Goal: Transaction & Acquisition: Purchase product/service

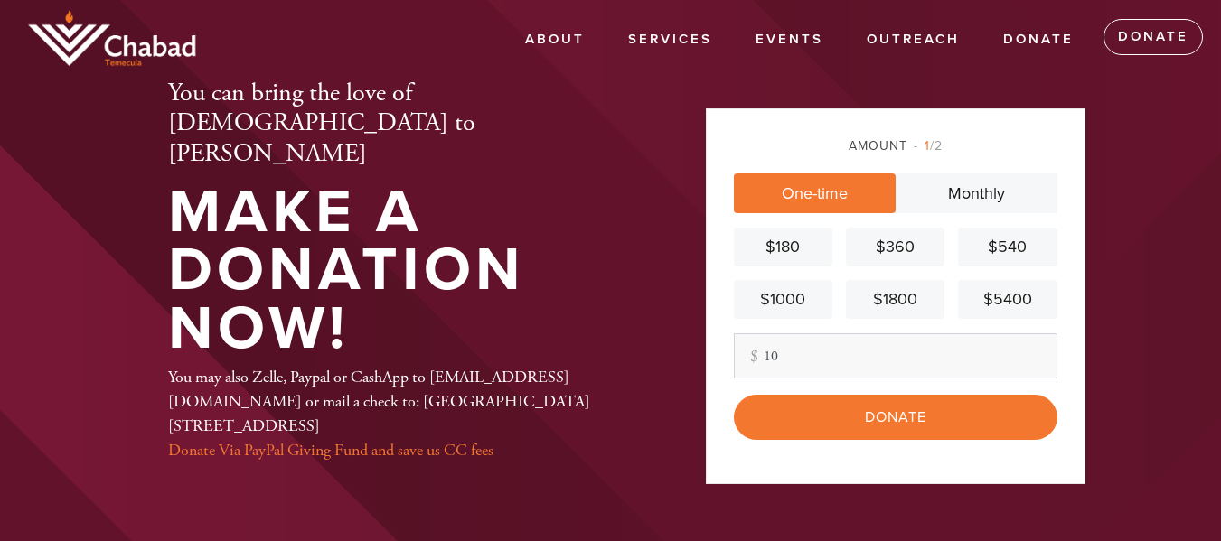
type input "1"
type input "100"
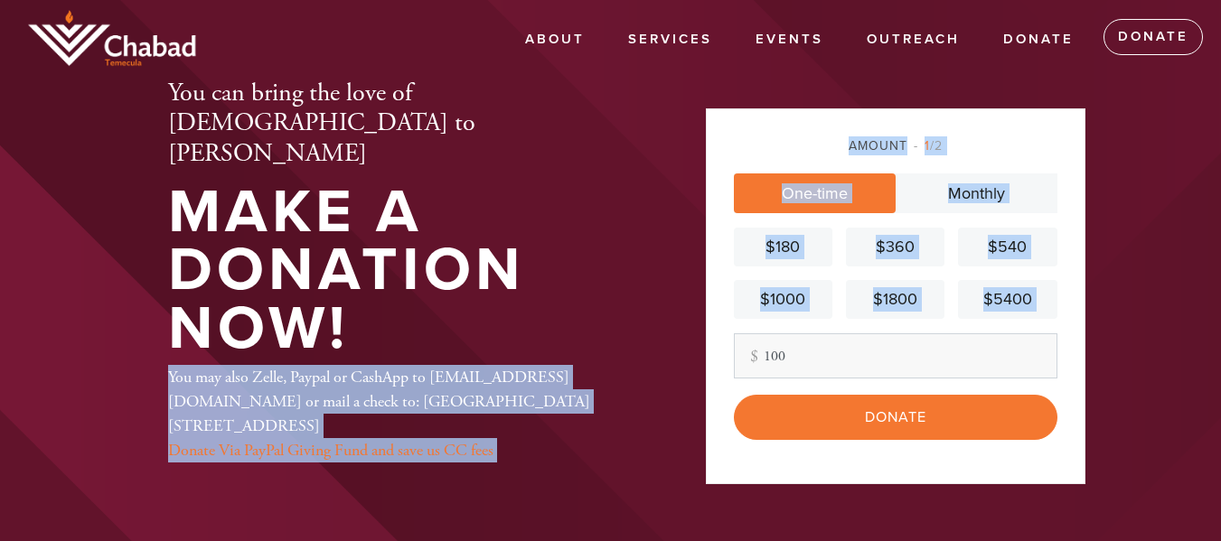
drag, startPoint x: 642, startPoint y: 303, endPoint x: 811, endPoint y: 468, distance: 236.5
click at [804, 433] on div "You can bring the love of Judaism to Kayla Make a Donation Now! You may also Ze…" at bounding box center [611, 270] width 976 height 324
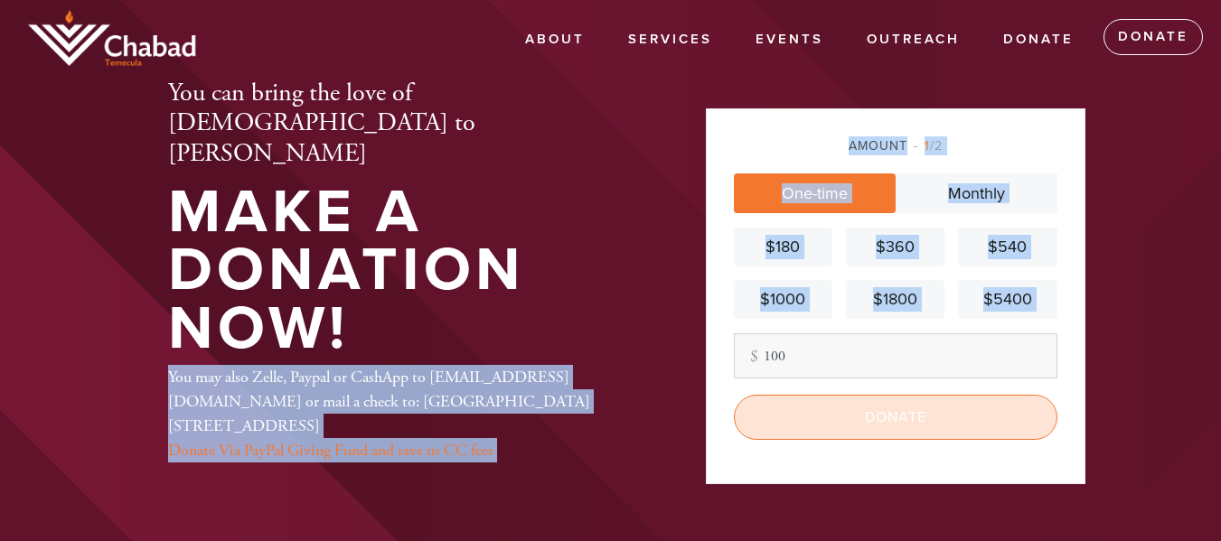
click at [881, 423] on input "Donate" at bounding box center [896, 417] width 324 height 45
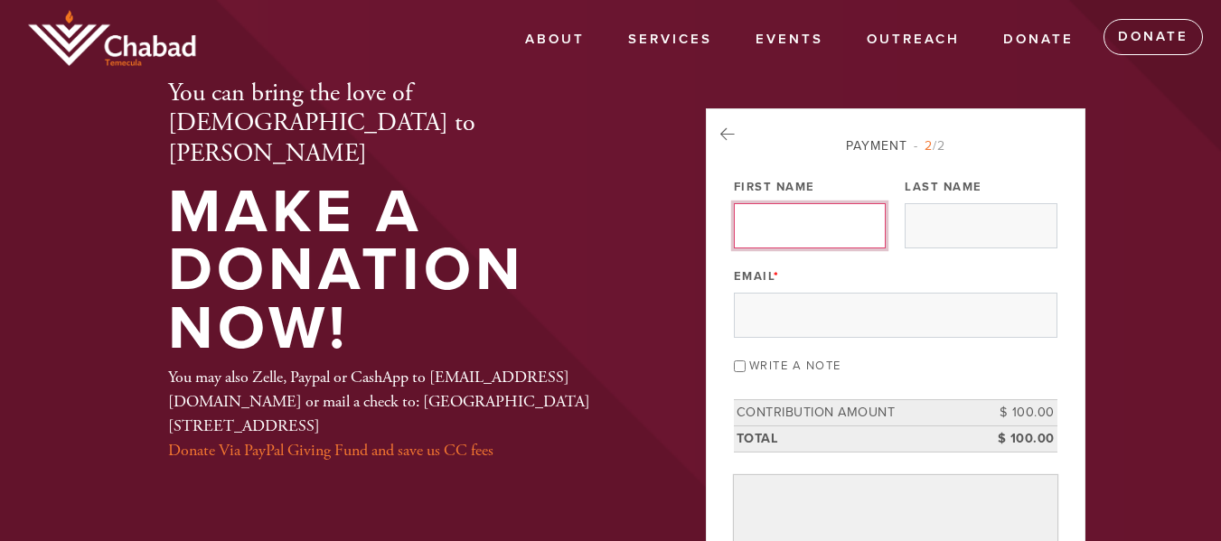
click at [767, 226] on input "First Name" at bounding box center [810, 225] width 152 height 45
type input "[PERSON_NAME]"
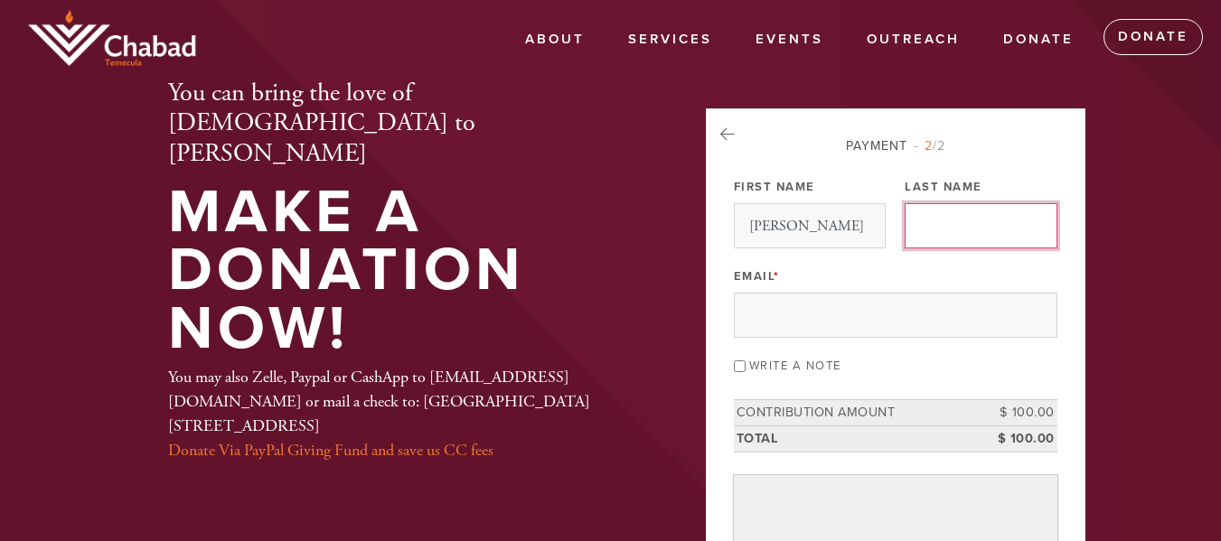
type input "[PERSON_NAME]"
type input "[PERSON_NAME][EMAIL_ADDRESS][DOMAIN_NAME]"
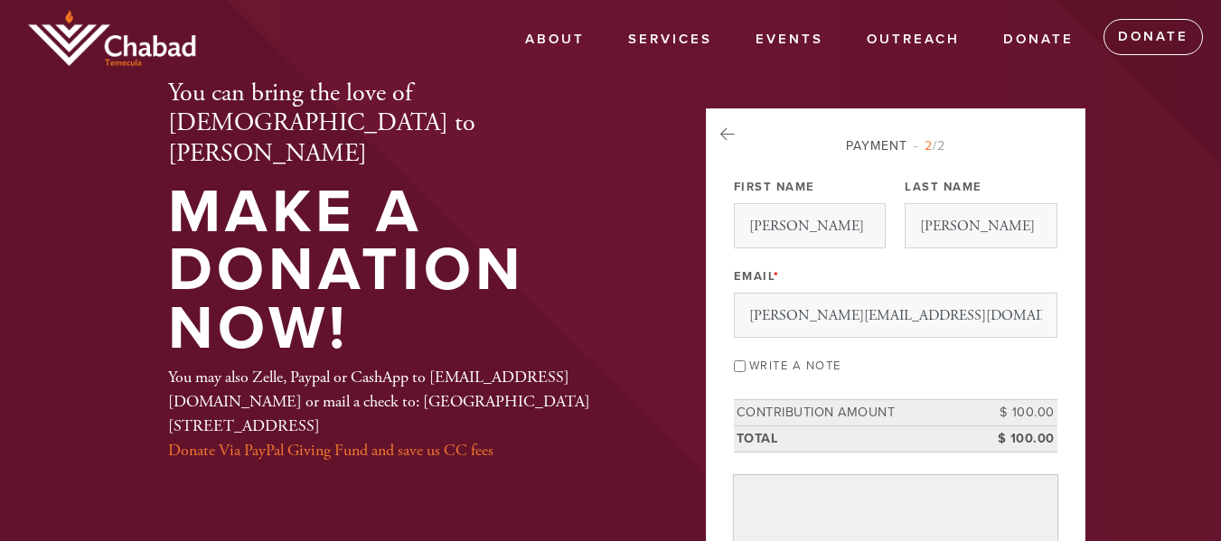
click at [738, 365] on input "Write a note" at bounding box center [740, 367] width 12 height 12
checkbox input "true"
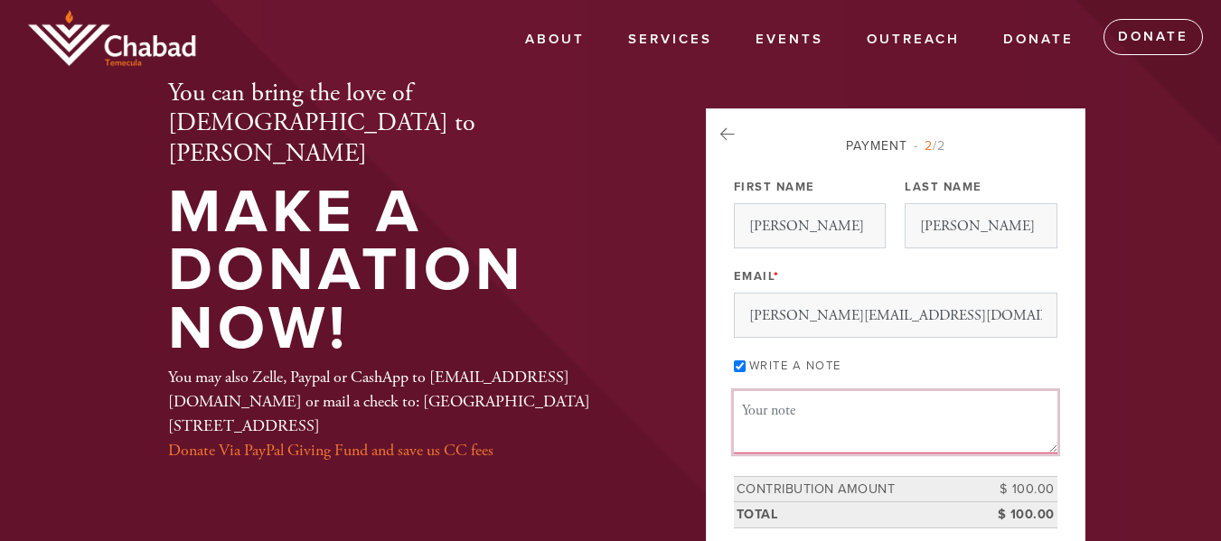
click at [759, 408] on textarea "Message or dedication" at bounding box center [896, 421] width 324 height 61
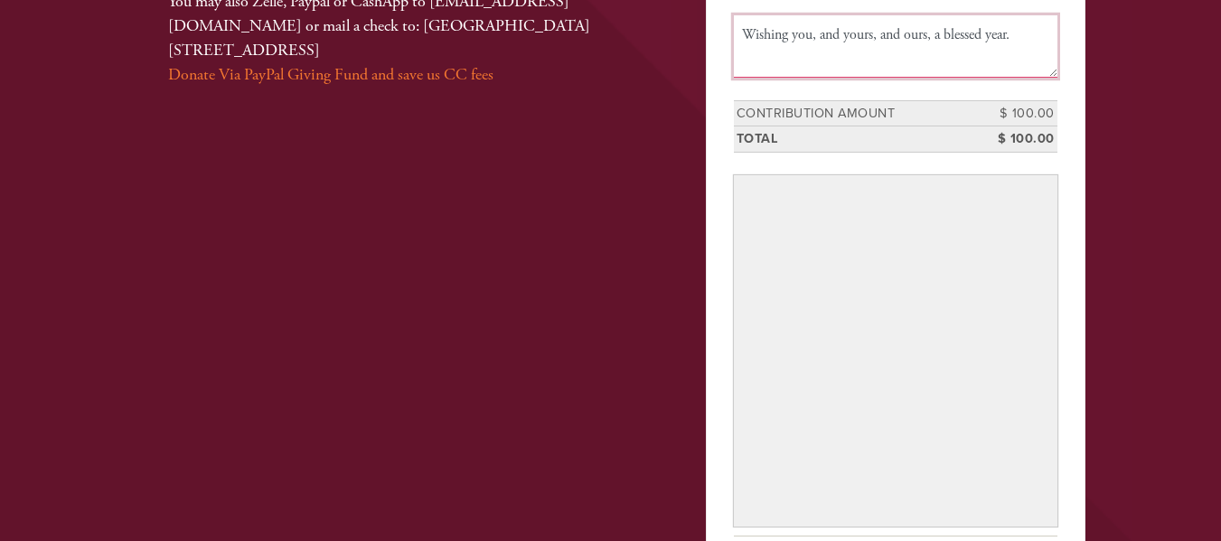
scroll to position [372, 0]
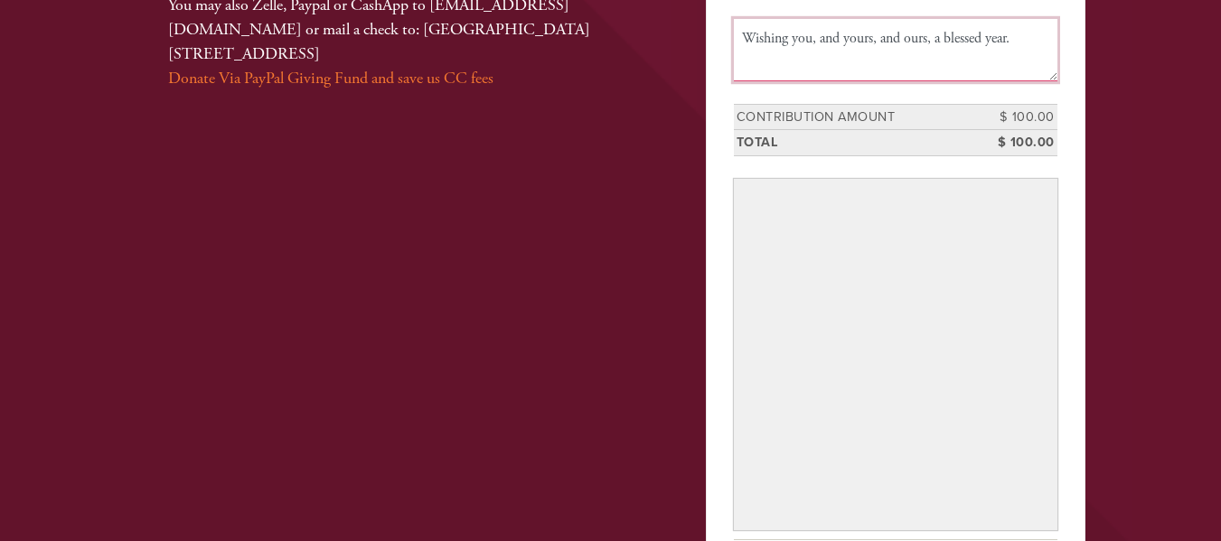
type textarea "Wishing you, and yours, and ours, a blessed year."
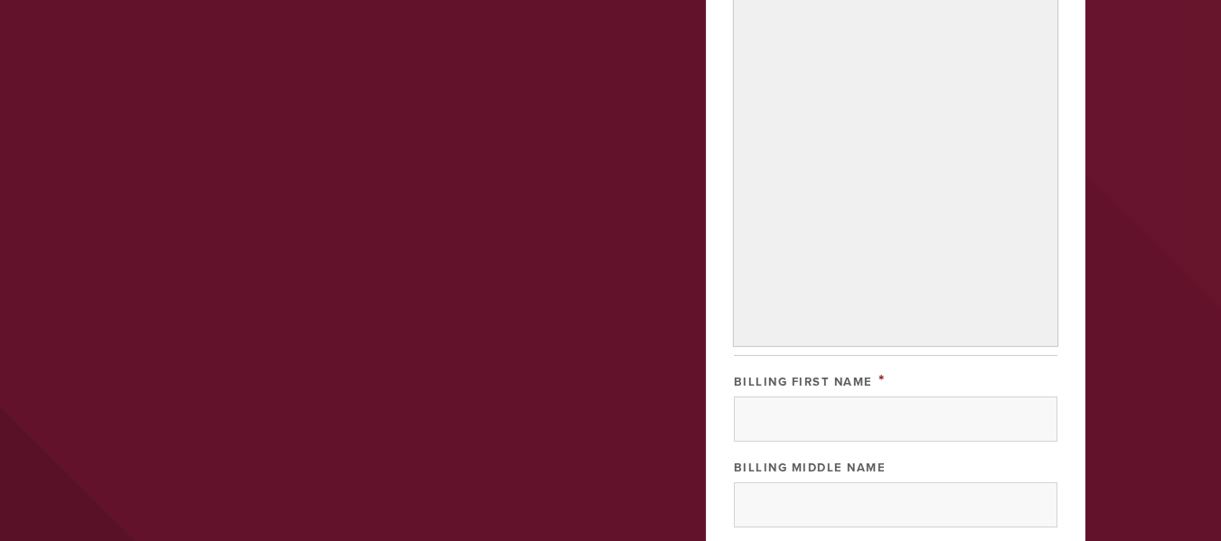
scroll to position [840, 0]
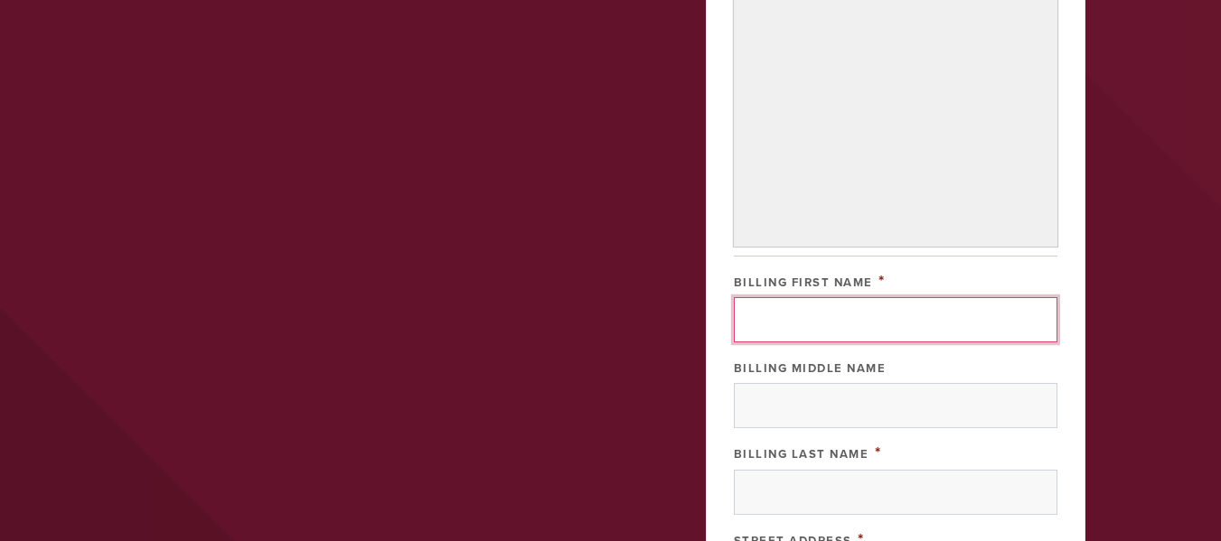
click at [761, 316] on input "Billing First Name" at bounding box center [896, 319] width 324 height 45
type input "[PERSON_NAME]"
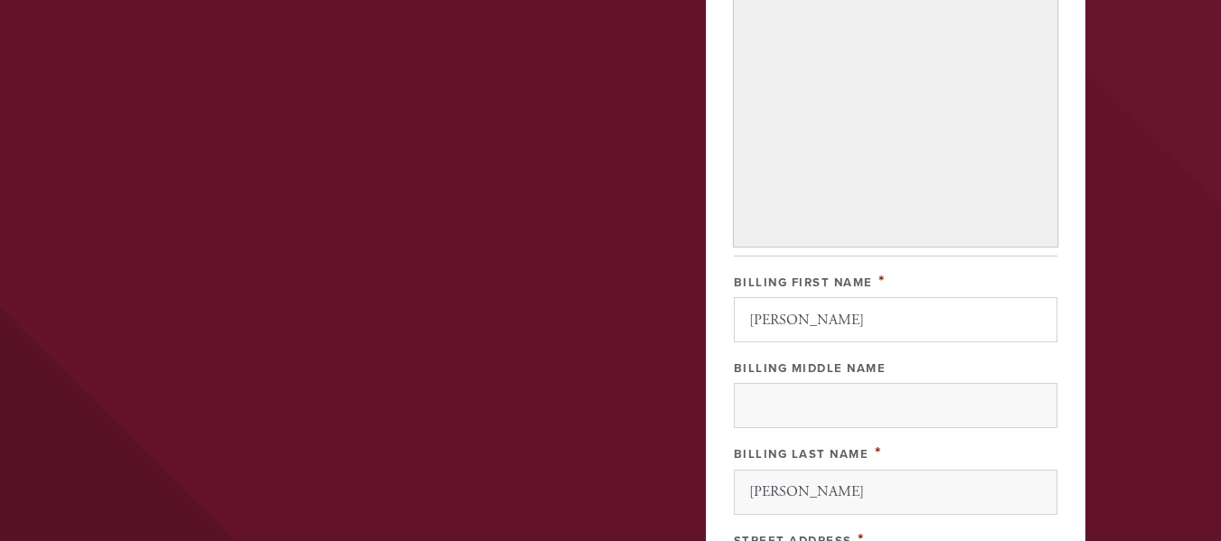
type input "[STREET_ADDRESS] 5s"
type input "[US_STATE]"
type input "[GEOGRAPHIC_DATA]"
type input "NY"
type input "10023"
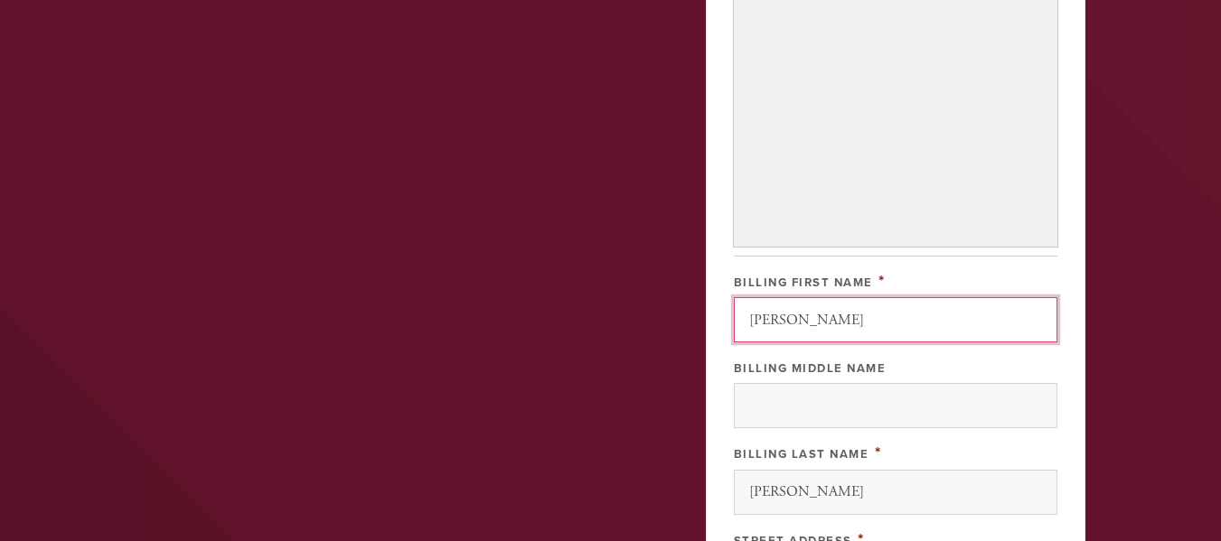
scroll to position [1277, 0]
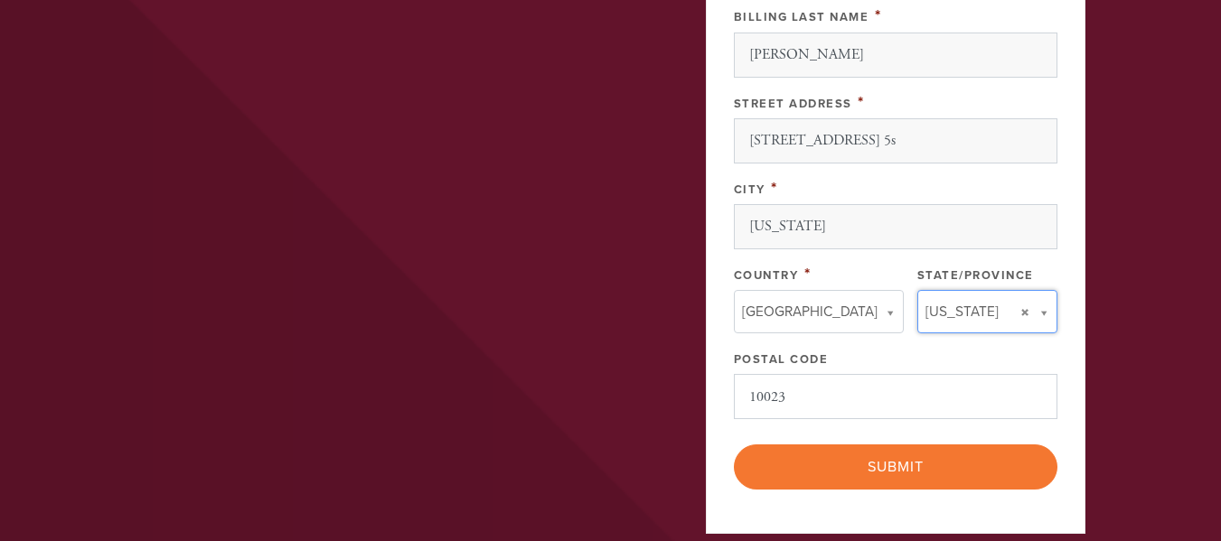
type input "NY"
type input "[GEOGRAPHIC_DATA]"
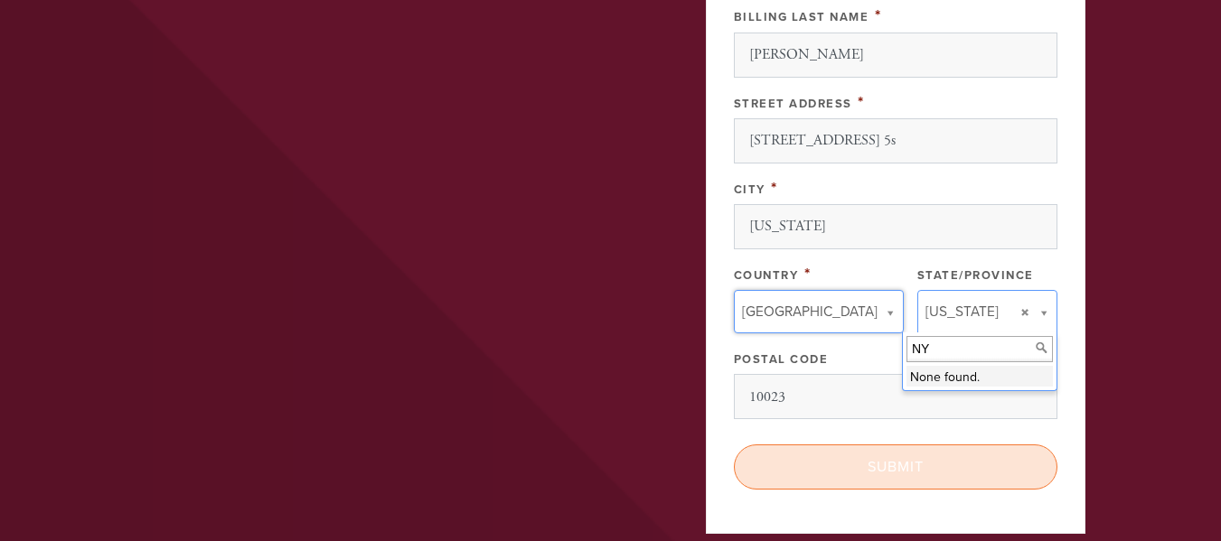
click at [889, 468] on input "Submit" at bounding box center [896, 467] width 324 height 45
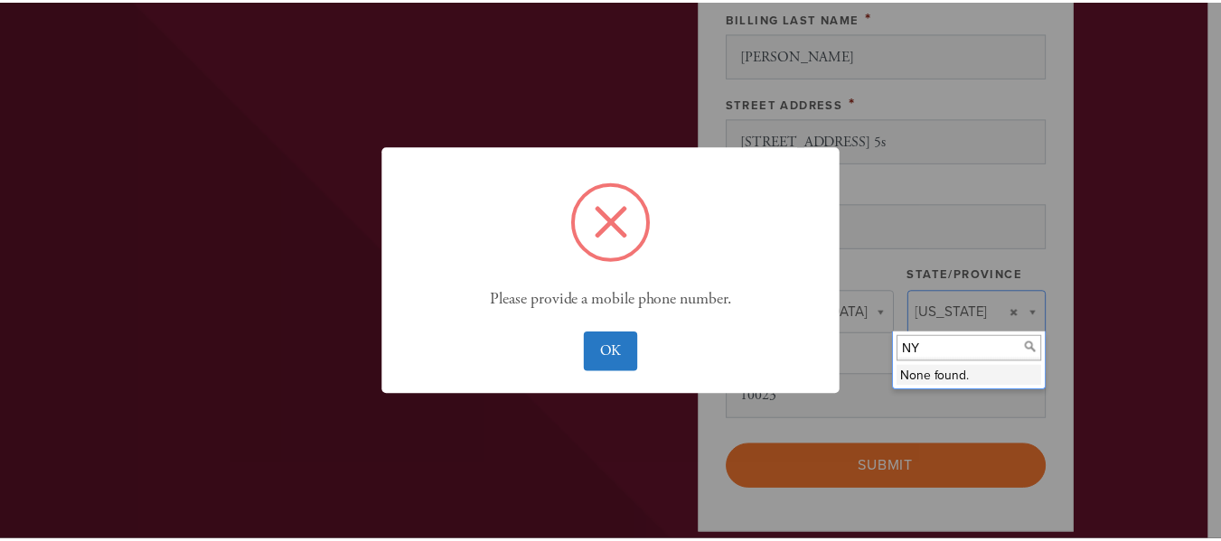
scroll to position [1332, 0]
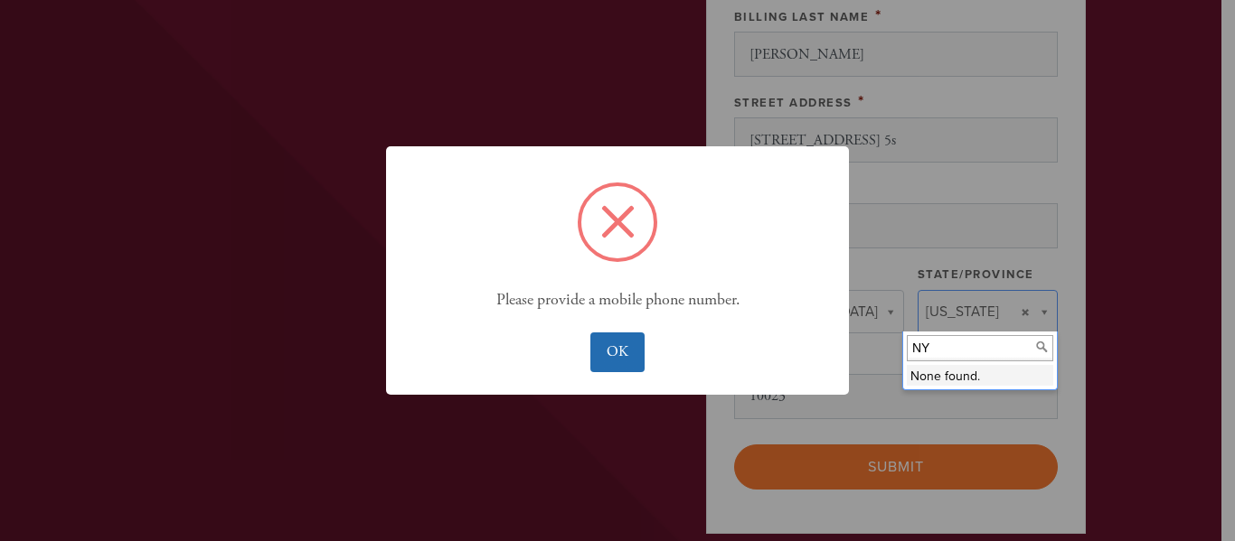
click at [609, 353] on button "OK" at bounding box center [616, 353] width 53 height 40
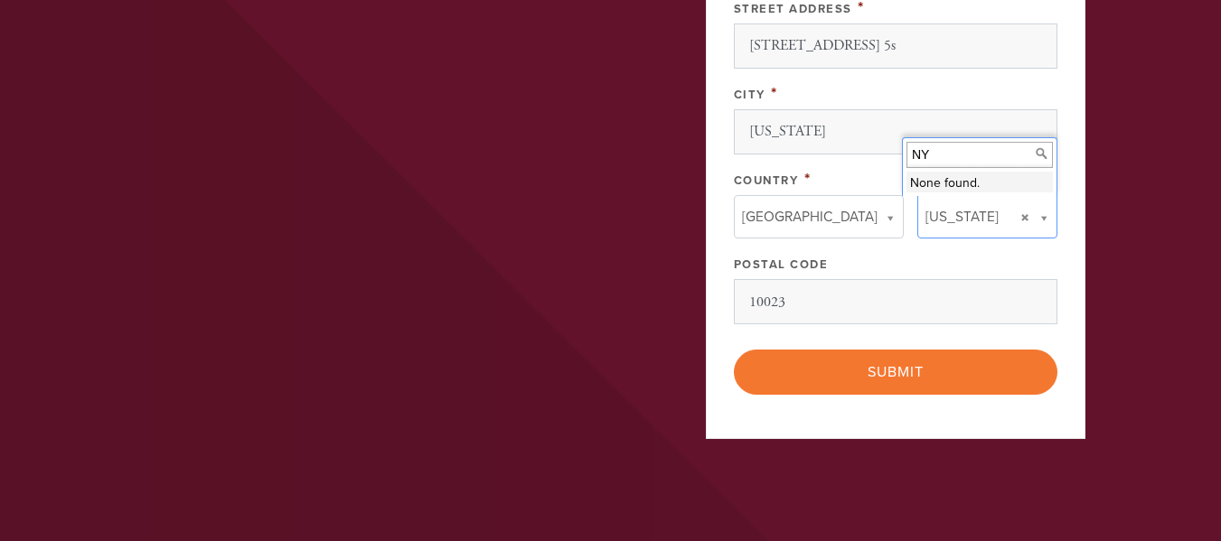
scroll to position [1376, 0]
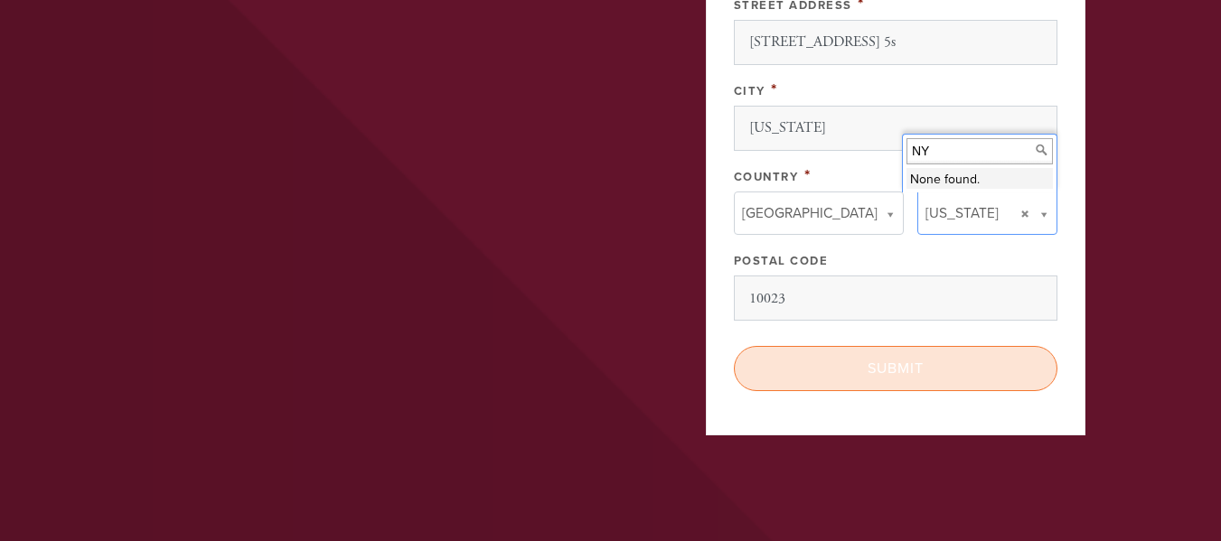
click at [894, 369] on input "Submit" at bounding box center [896, 368] width 324 height 45
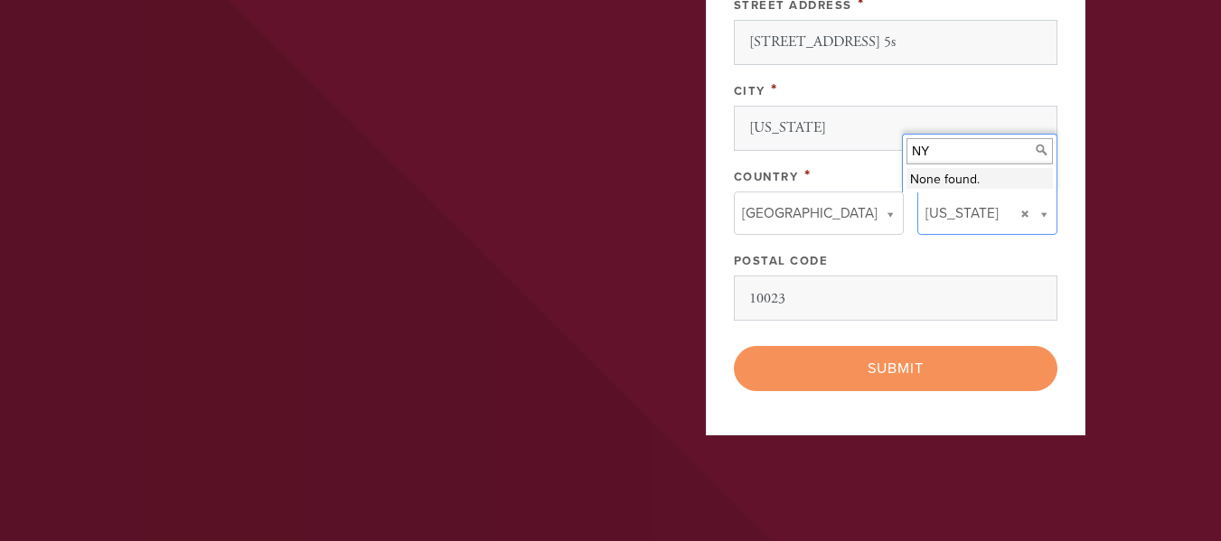
click at [917, 367] on div "< Previous Page Submit" at bounding box center [896, 368] width 324 height 45
click at [890, 367] on div "< Previous Page Submit" at bounding box center [896, 368] width 324 height 45
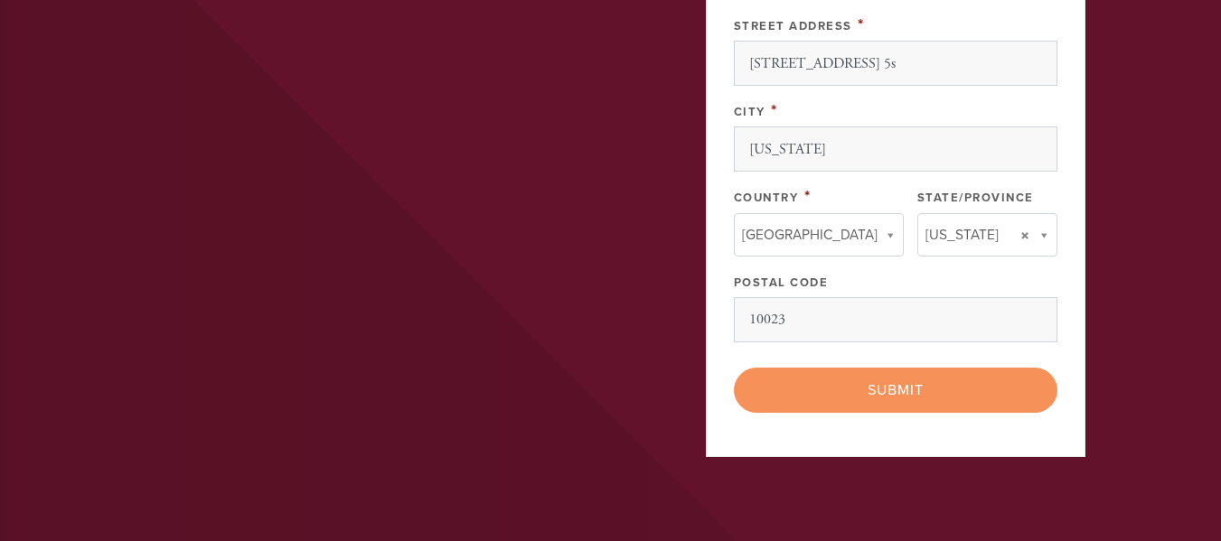
scroll to position [1236, 0]
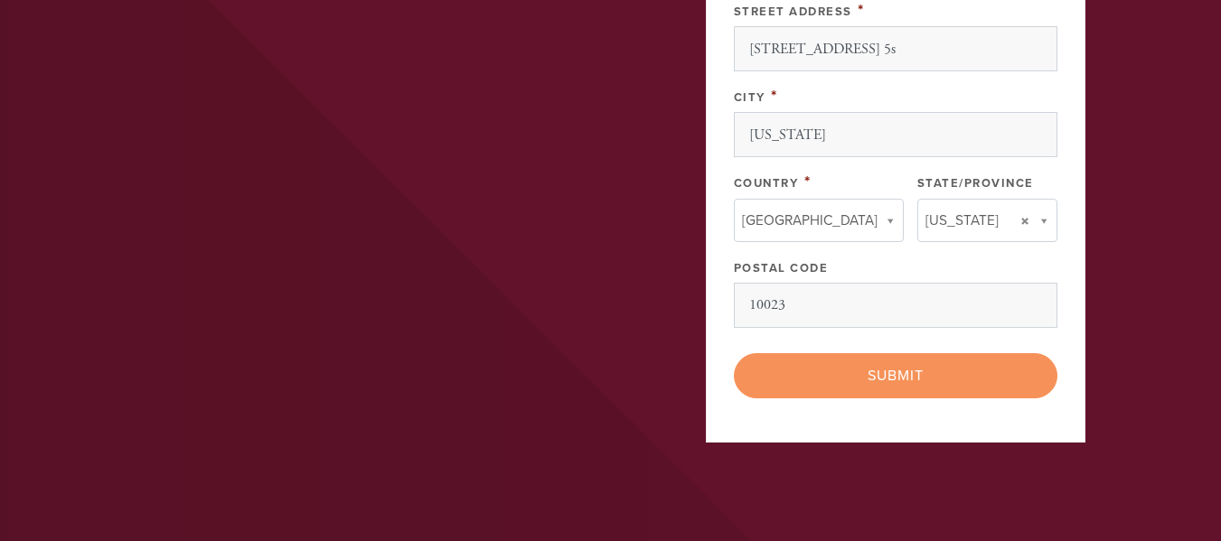
click at [908, 381] on div "< Previous Page Submit" at bounding box center [896, 375] width 324 height 45
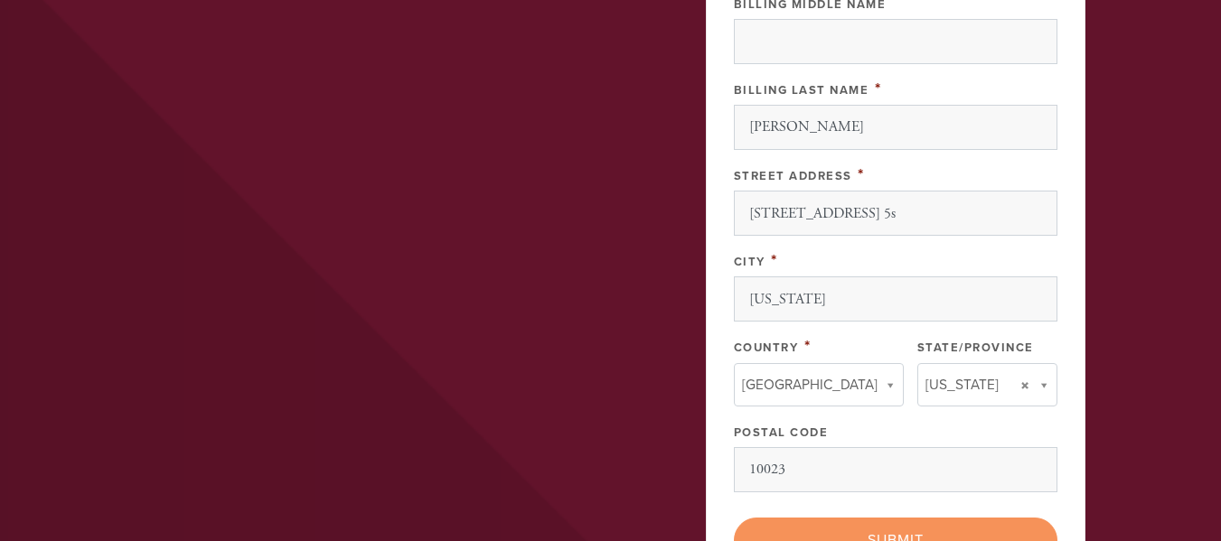
scroll to position [1082, 0]
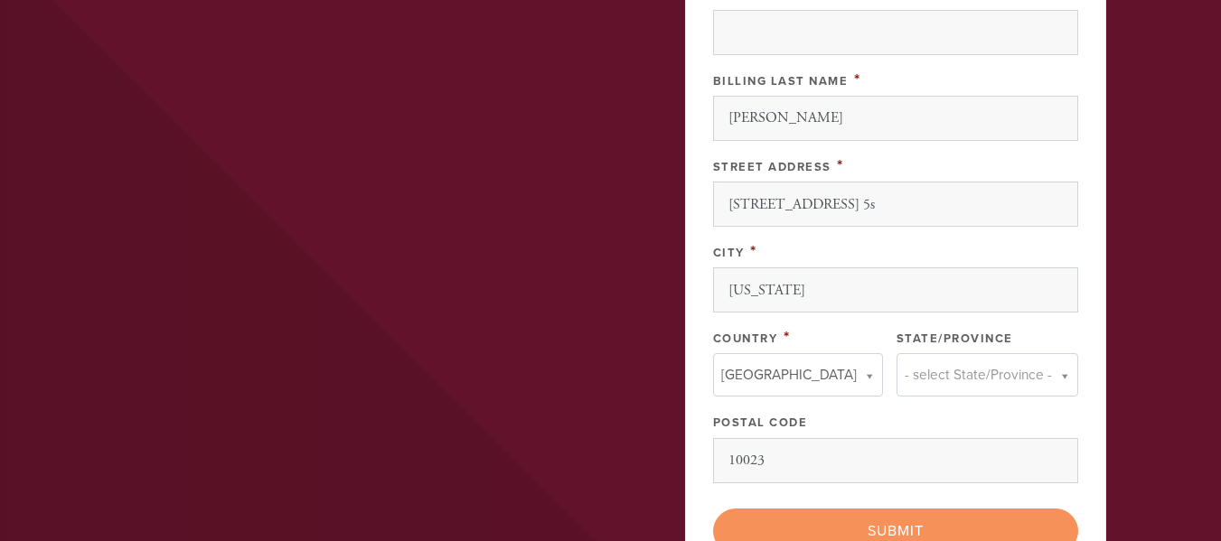
click at [1024, 371] on link "- select State/Province -" at bounding box center [988, 374] width 182 height 43
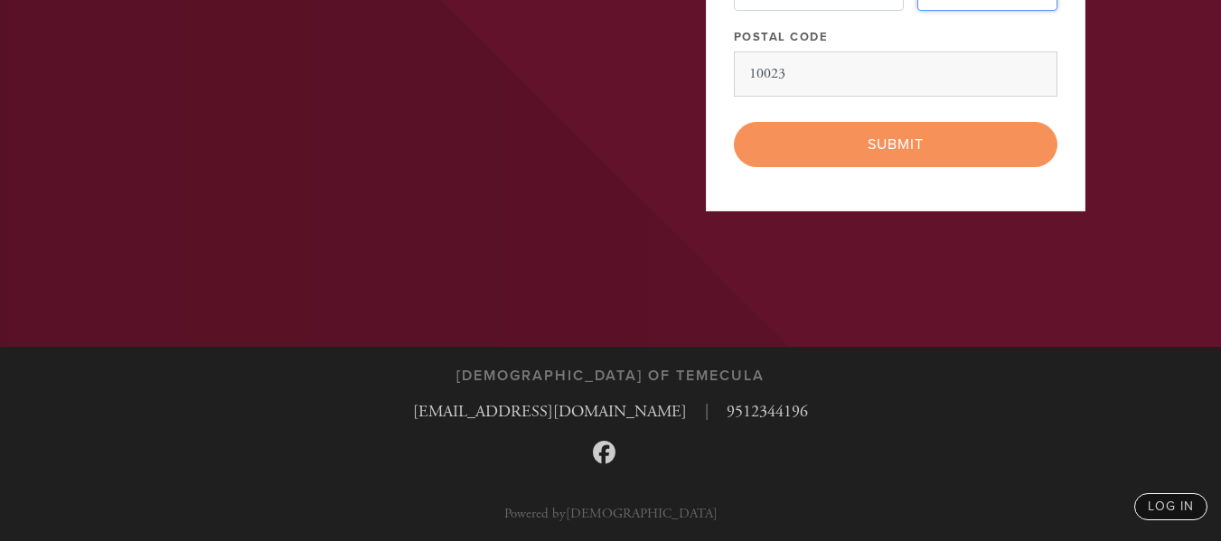
scroll to position [1463, 0]
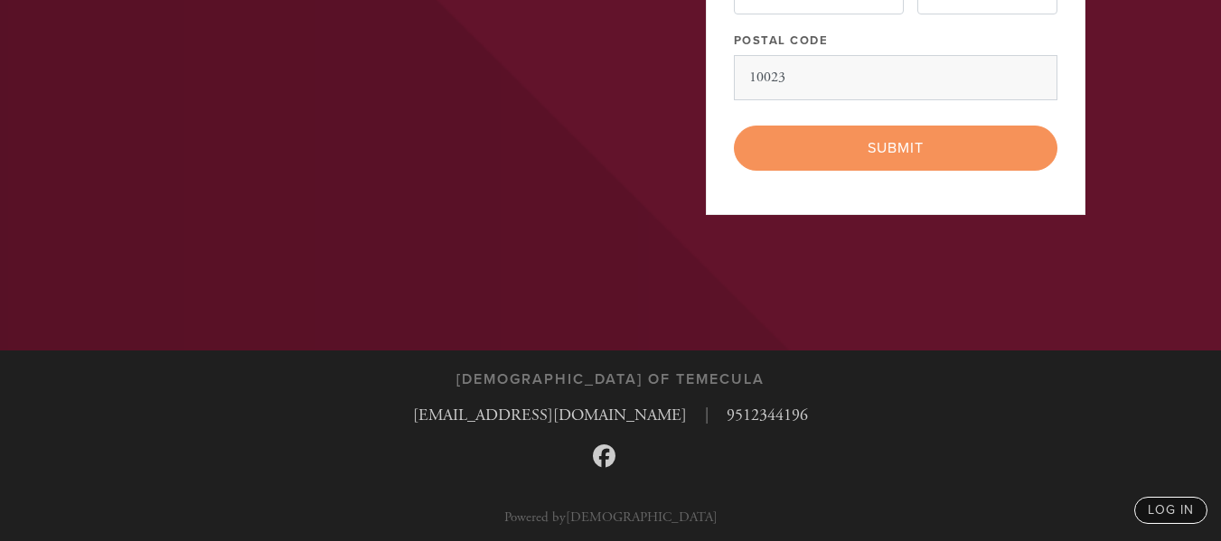
click at [897, 148] on div "< Previous Page Submit" at bounding box center [896, 148] width 324 height 45
click at [896, 148] on div "< Previous Page Submit" at bounding box center [896, 148] width 324 height 45
click at [897, 148] on div "< Previous Page Submit" at bounding box center [896, 148] width 324 height 45
click at [898, 152] on div "< Previous Page Submit" at bounding box center [896, 148] width 324 height 45
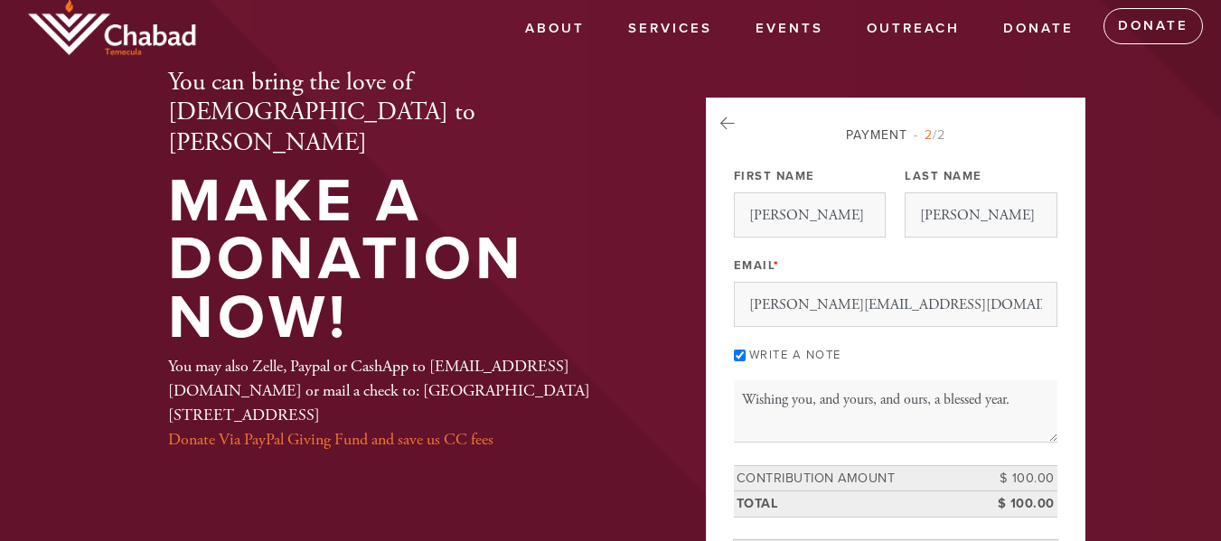
scroll to position [0, 0]
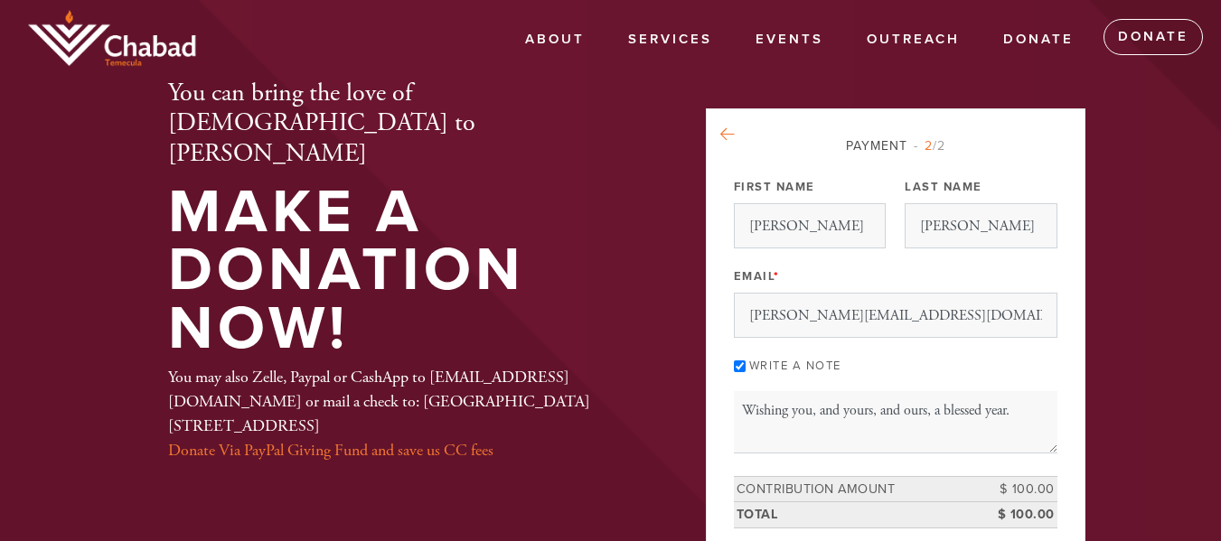
click at [721, 130] on icon at bounding box center [727, 135] width 14 height 16
